Goal: Transaction & Acquisition: Obtain resource

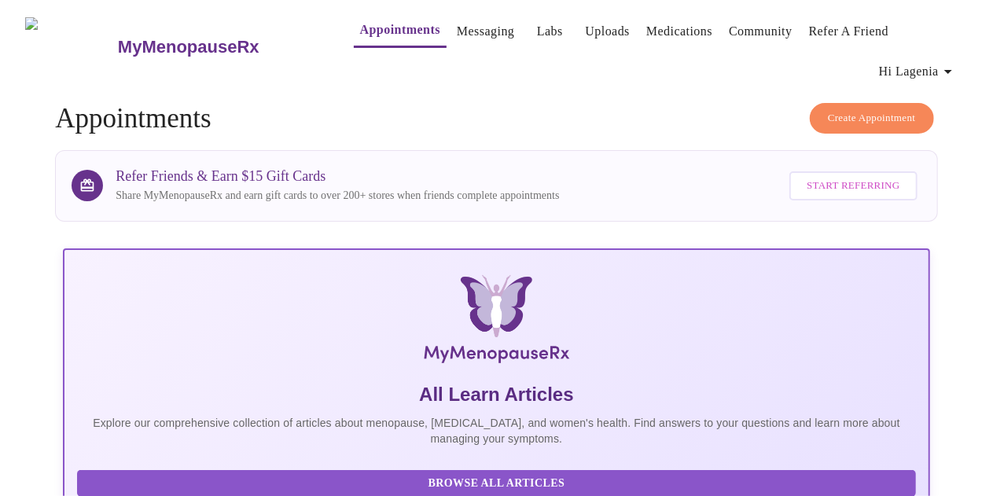
click at [537, 24] on link "Labs" at bounding box center [550, 31] width 26 height 22
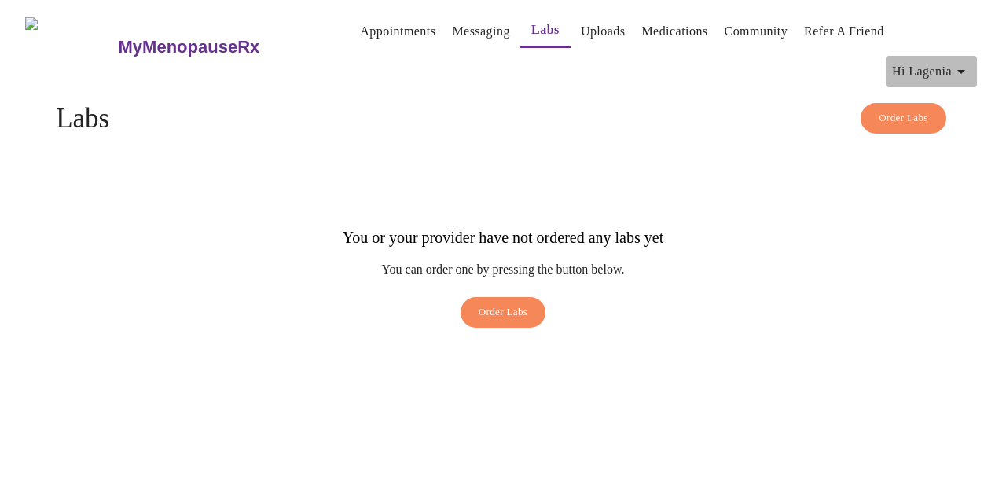
click at [946, 61] on span "Hi Lagenia" at bounding box center [931, 72] width 79 height 22
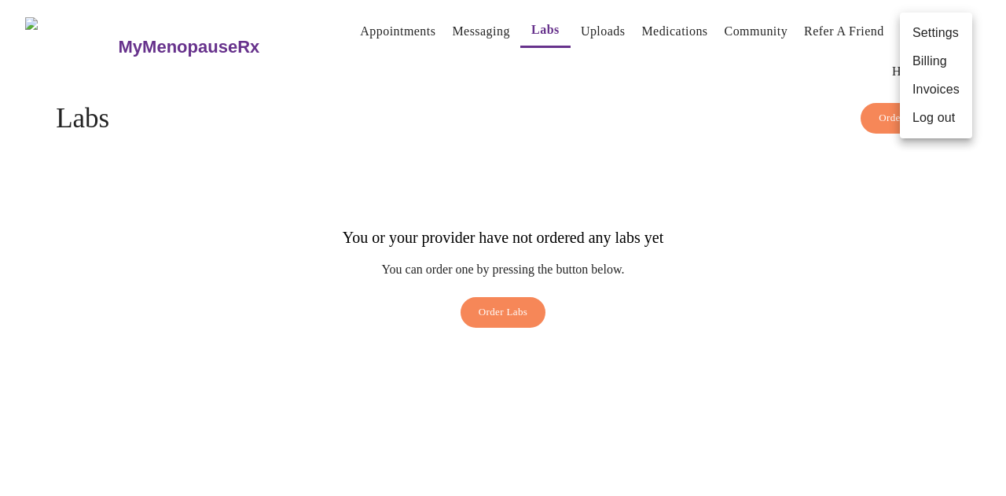
click at [944, 64] on li "Billing" at bounding box center [936, 61] width 72 height 28
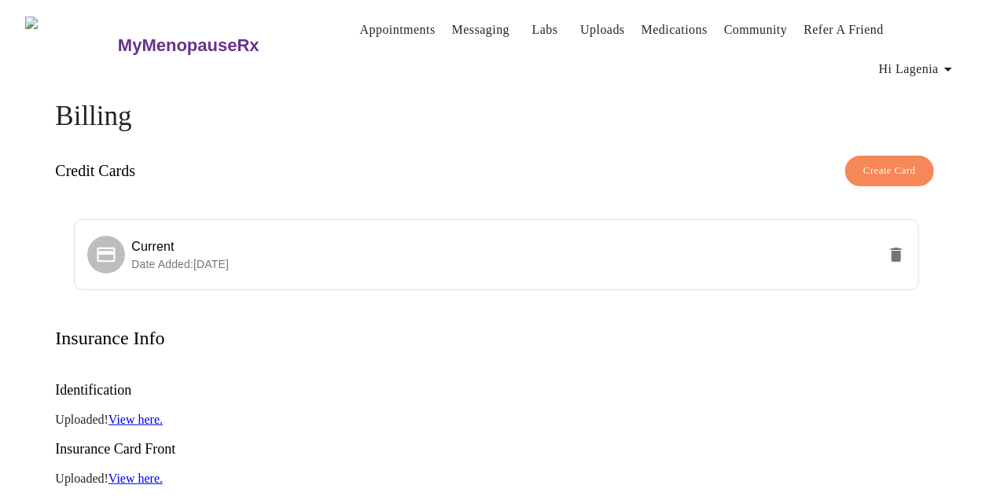
click at [918, 64] on span "Hi Lagenia" at bounding box center [918, 69] width 79 height 22
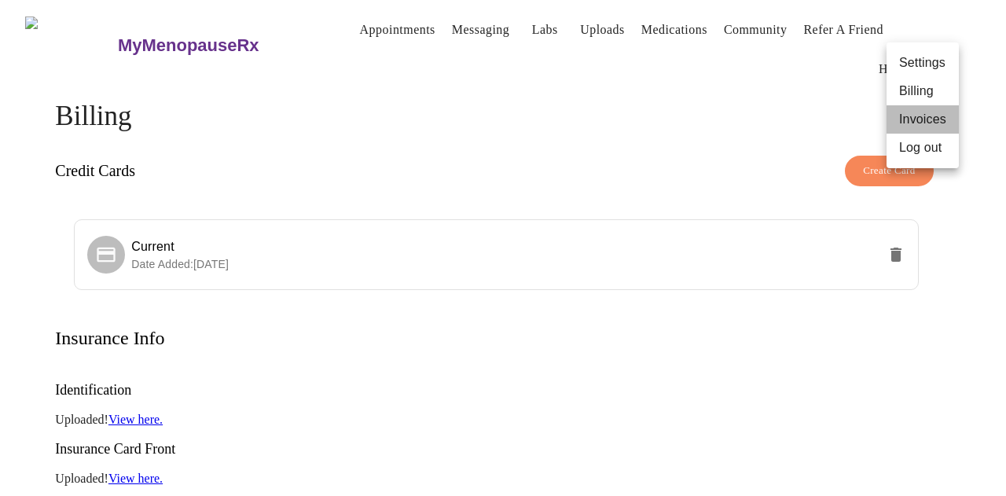
click at [933, 122] on li "Invoices" at bounding box center [923, 119] width 72 height 28
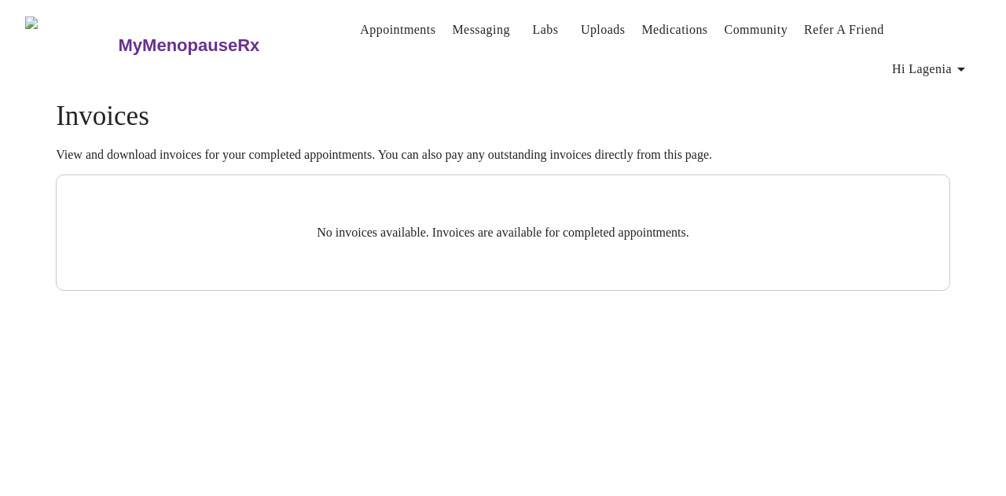
click at [875, 66] on div "MyMenopauseRx Appointments Messaging Labs Uploads Medications Community Refer a…" at bounding box center [503, 148] width 994 height 285
click at [690, 61] on div "MyMenopauseRx Appointments Messaging Labs Uploads Medications Community Refer a…" at bounding box center [503, 148] width 994 height 285
click at [322, 45] on span "Appointments Messaging Labs Uploads Medications Community Refer a Friend Hi Lag…" at bounding box center [651, 45] width 659 height 79
click at [377, 31] on link "Appointments" at bounding box center [397, 30] width 75 height 22
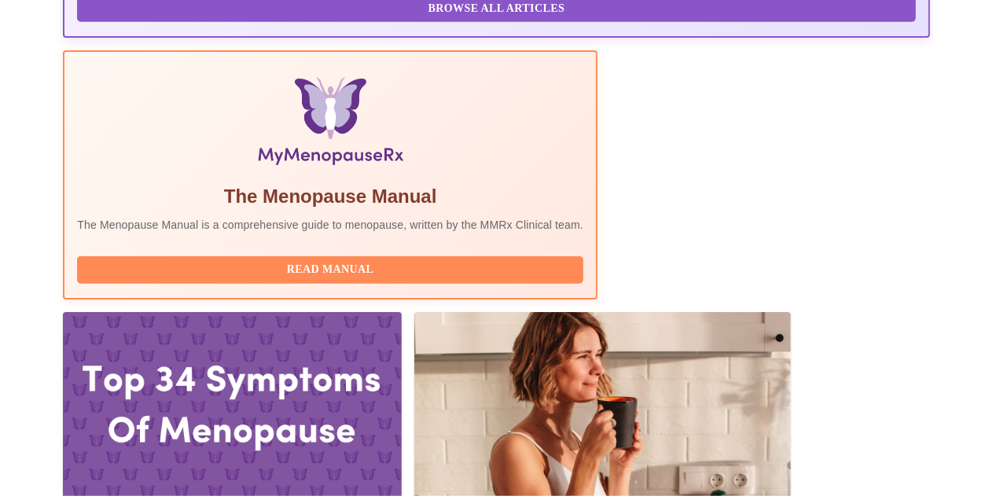
scroll to position [562, 0]
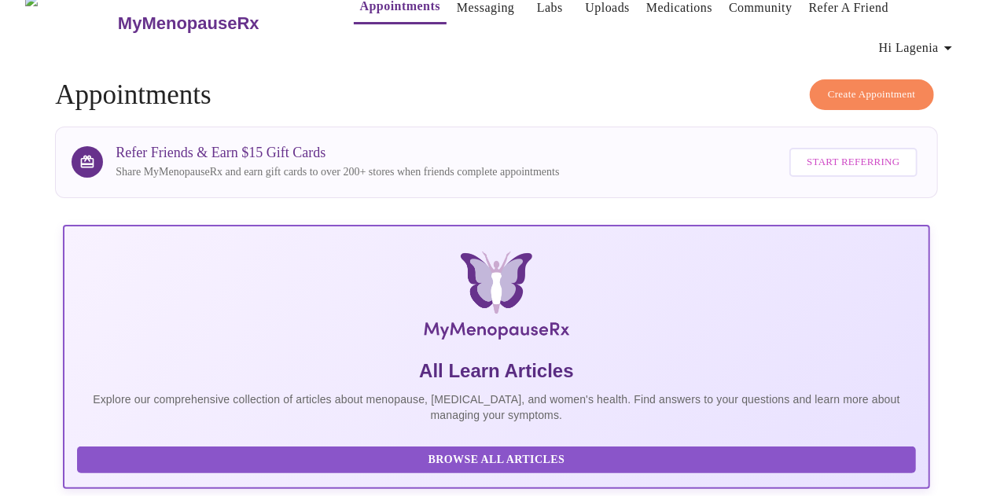
scroll to position [0, 0]
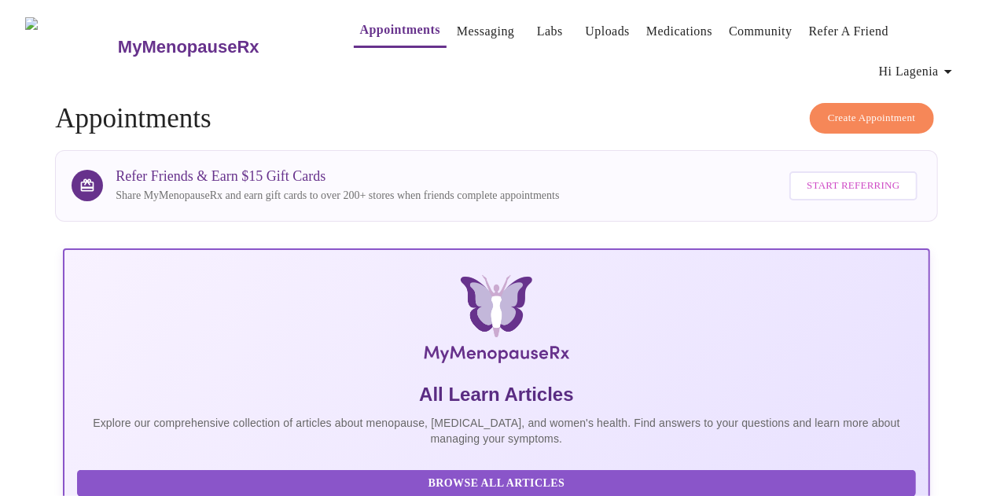
scroll to position [157, 0]
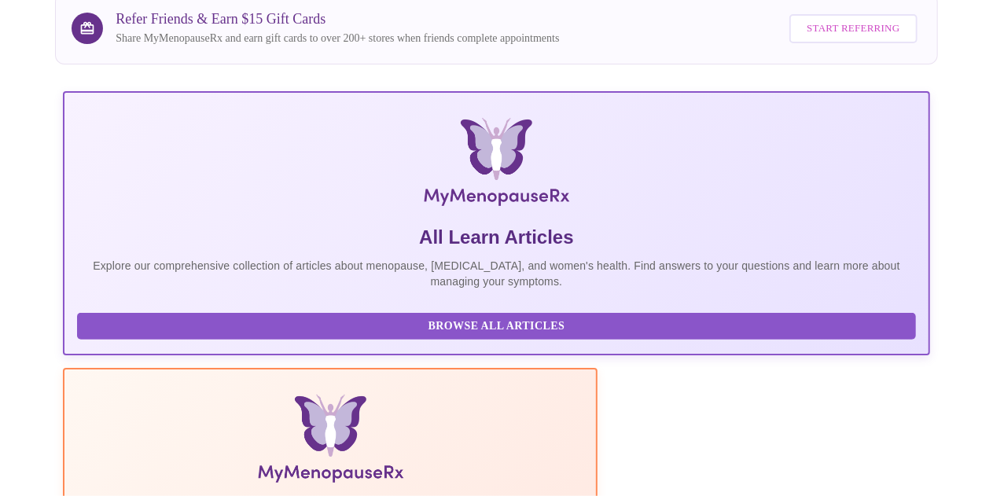
click at [175, 329] on span "Browse All Articles" at bounding box center [496, 327] width 807 height 20
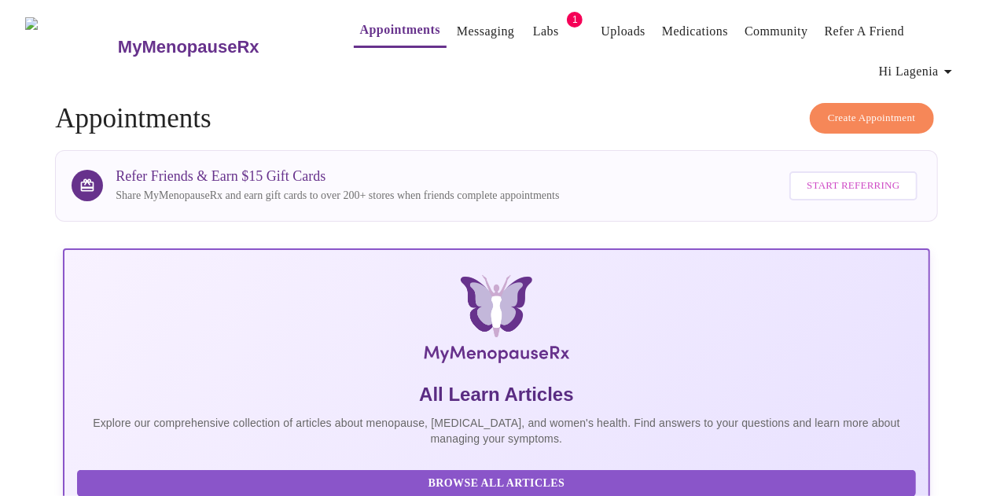
click at [533, 28] on link "Labs" at bounding box center [546, 31] width 26 height 22
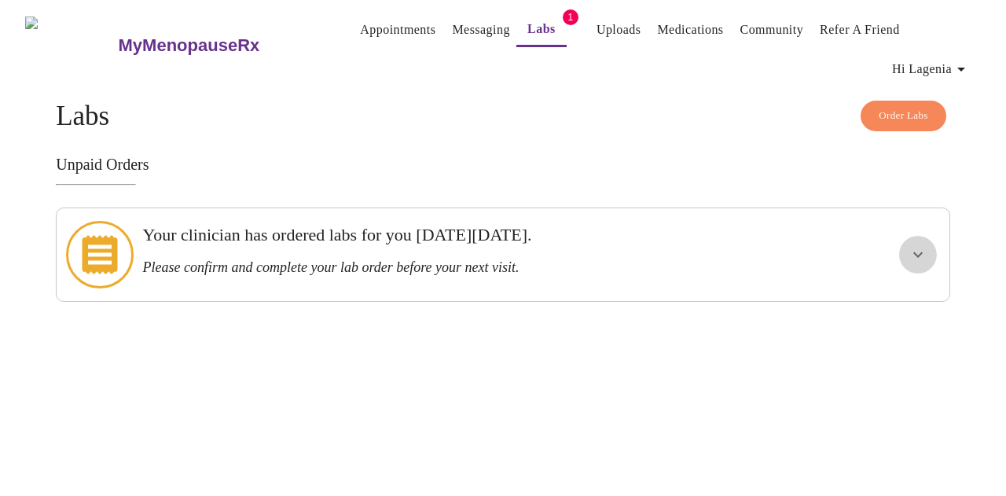
click at [928, 245] on icon "show more" at bounding box center [918, 254] width 19 height 19
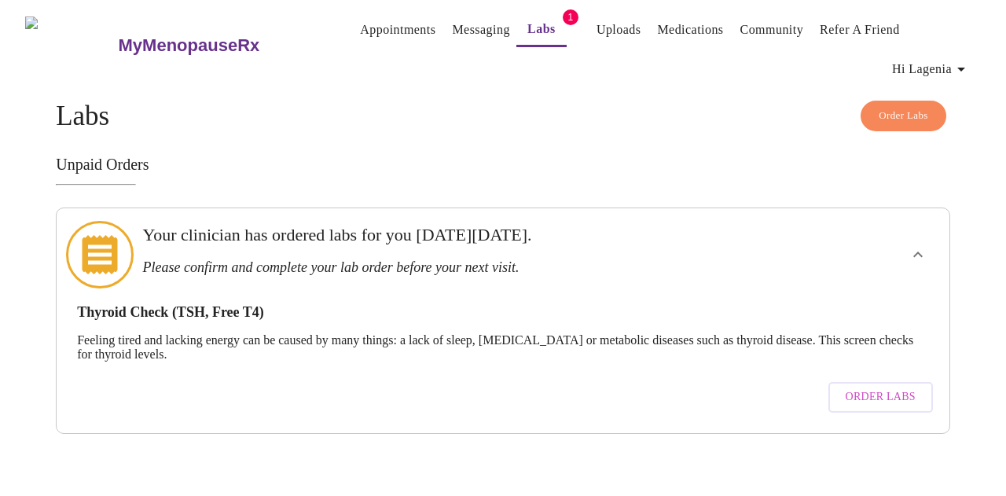
click at [907, 388] on span "Order Labs" at bounding box center [881, 398] width 70 height 20
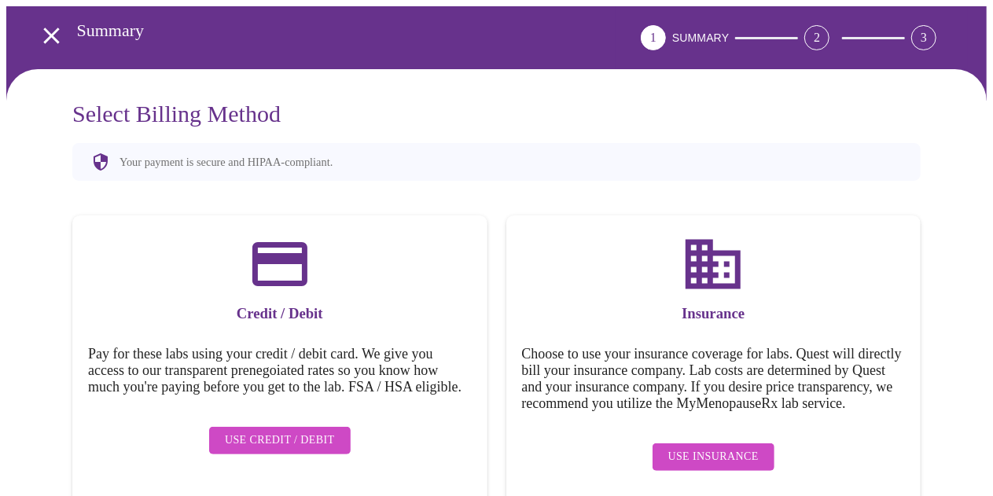
scroll to position [97, 0]
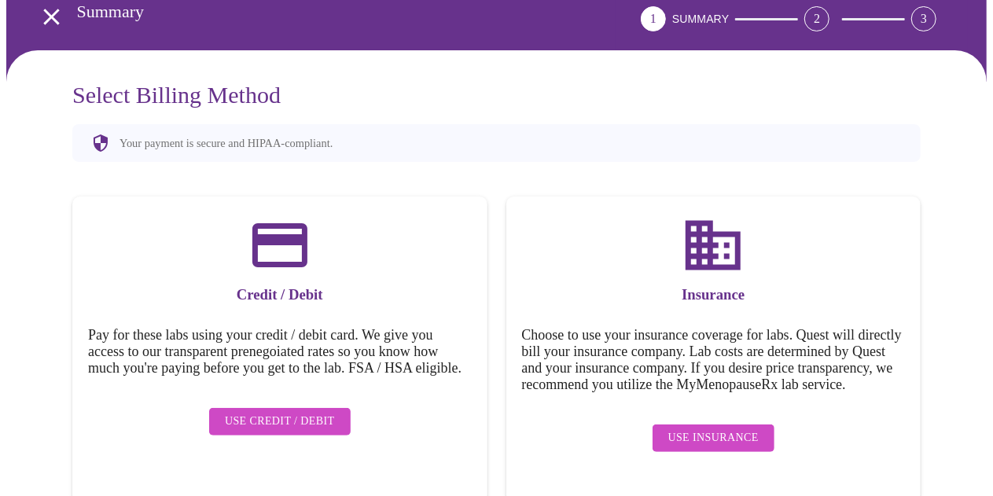
click at [707, 443] on span "Use Insurance" at bounding box center [713, 438] width 90 height 20
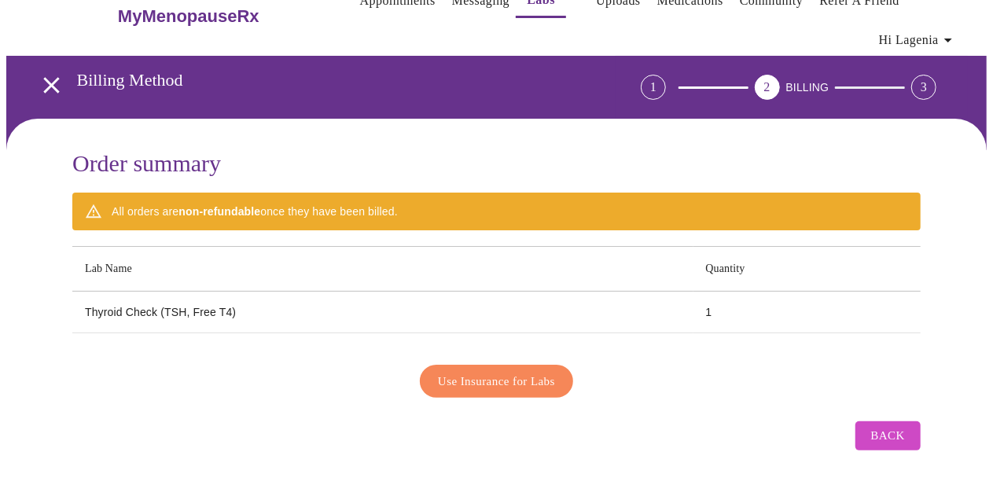
scroll to position [13, 0]
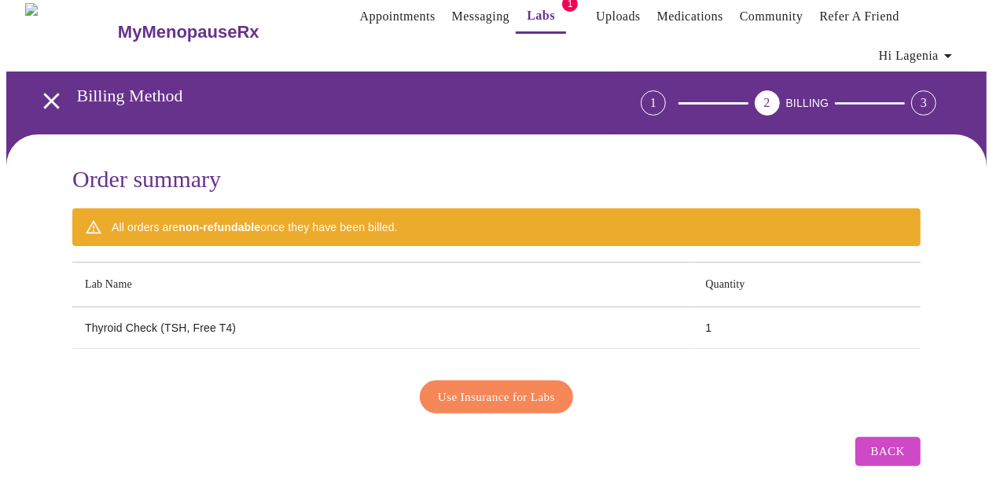
click at [678, 8] on link "Medications" at bounding box center [690, 17] width 66 height 22
